Goal: Task Accomplishment & Management: Manage account settings

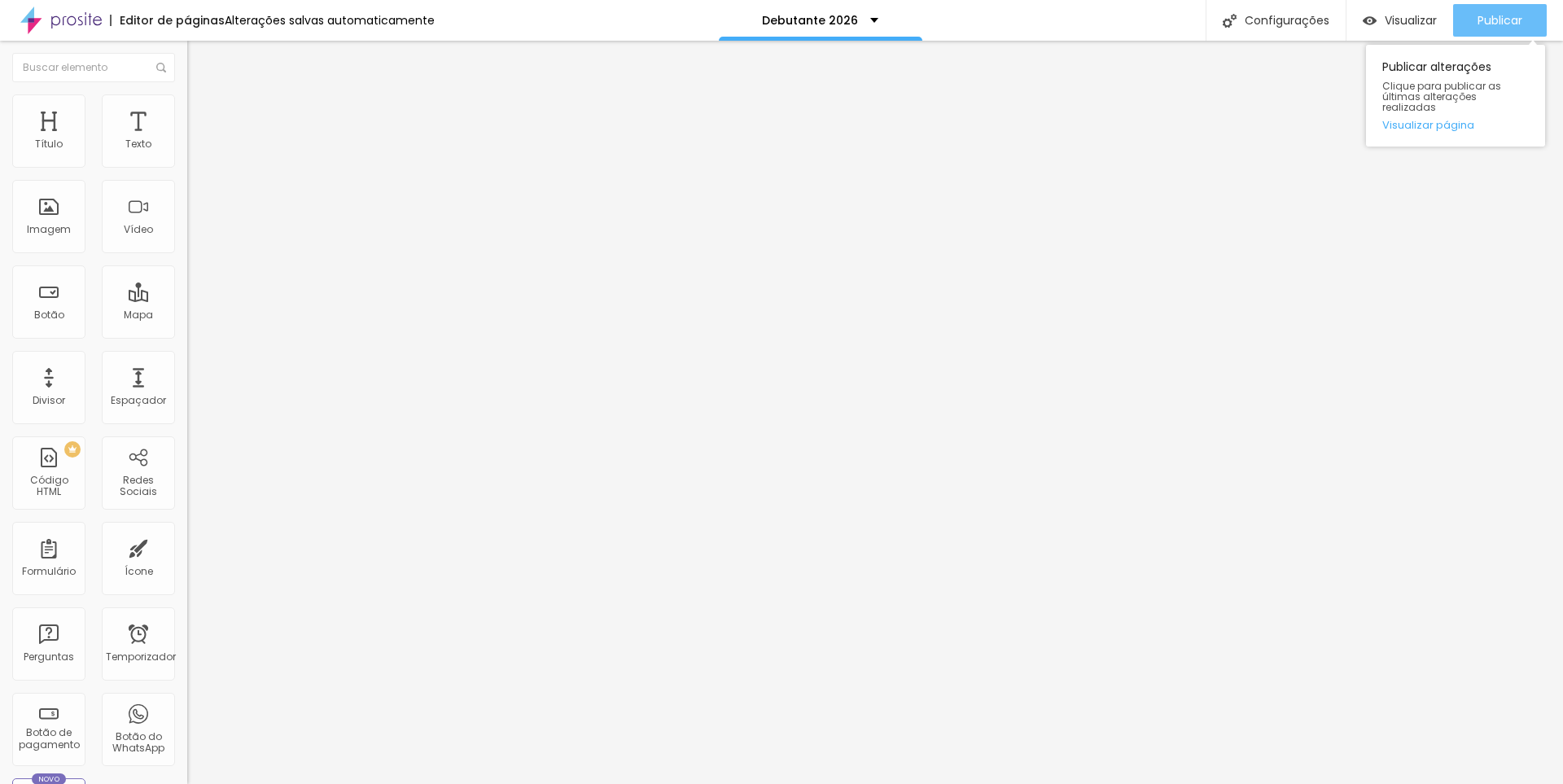
click at [1474, 18] on button "Publicar" at bounding box center [1499, 20] width 93 height 33
